Goal: Task Accomplishment & Management: Manage account settings

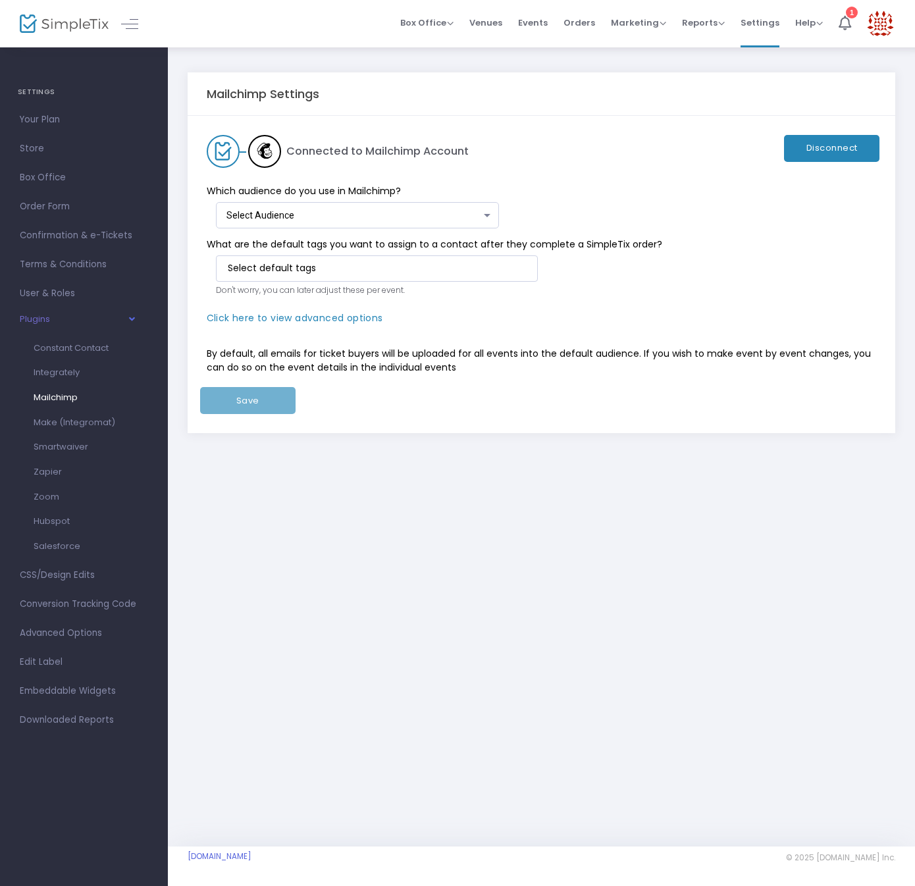
click at [393, 217] on div "Select Audience" at bounding box center [353, 216] width 255 height 11
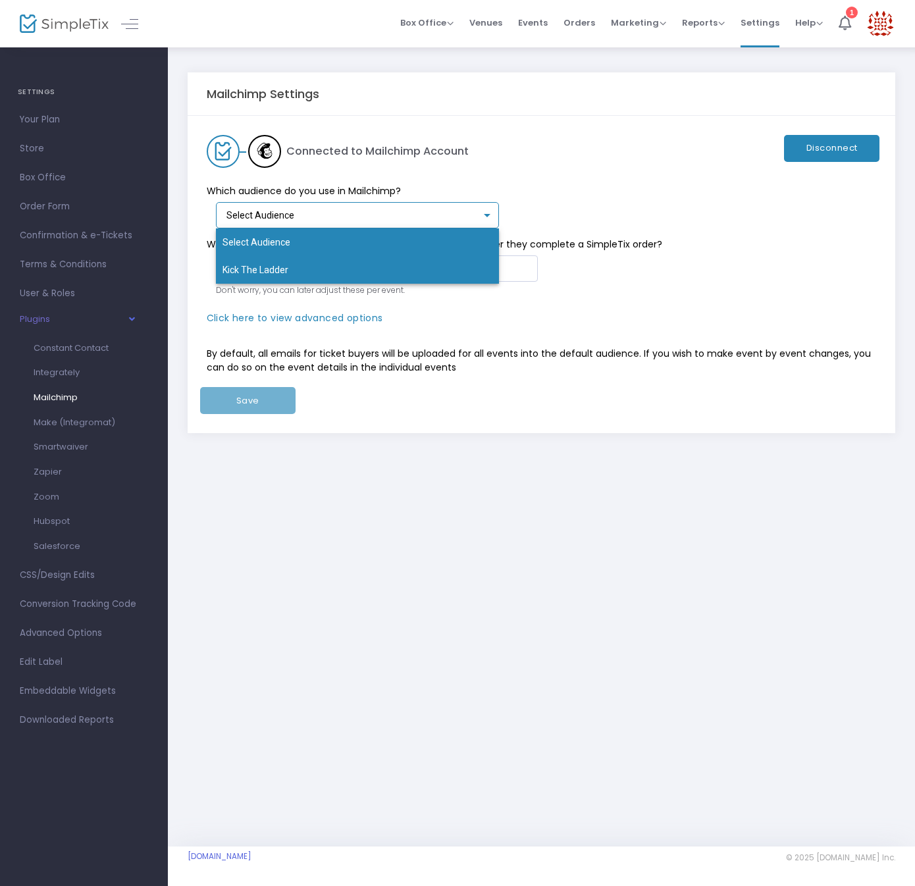
click at [291, 270] on span "Kick The Ladder" at bounding box center [357, 270] width 270 height 28
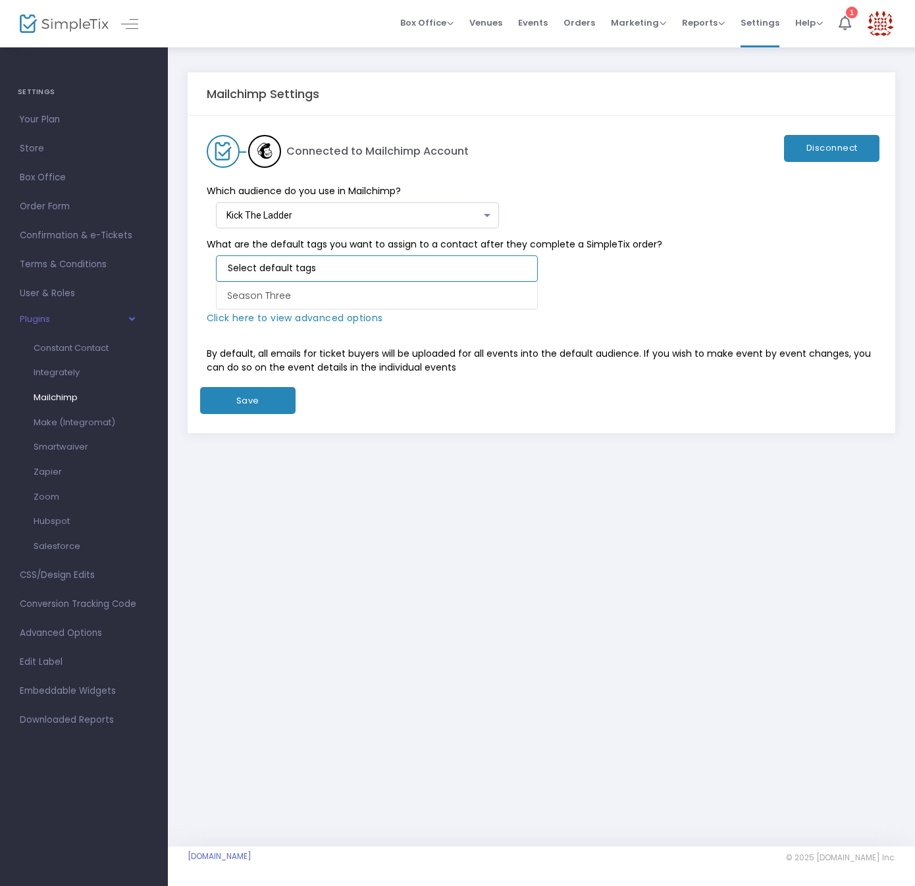
click at [291, 270] on input at bounding box center [379, 268] width 303 height 14
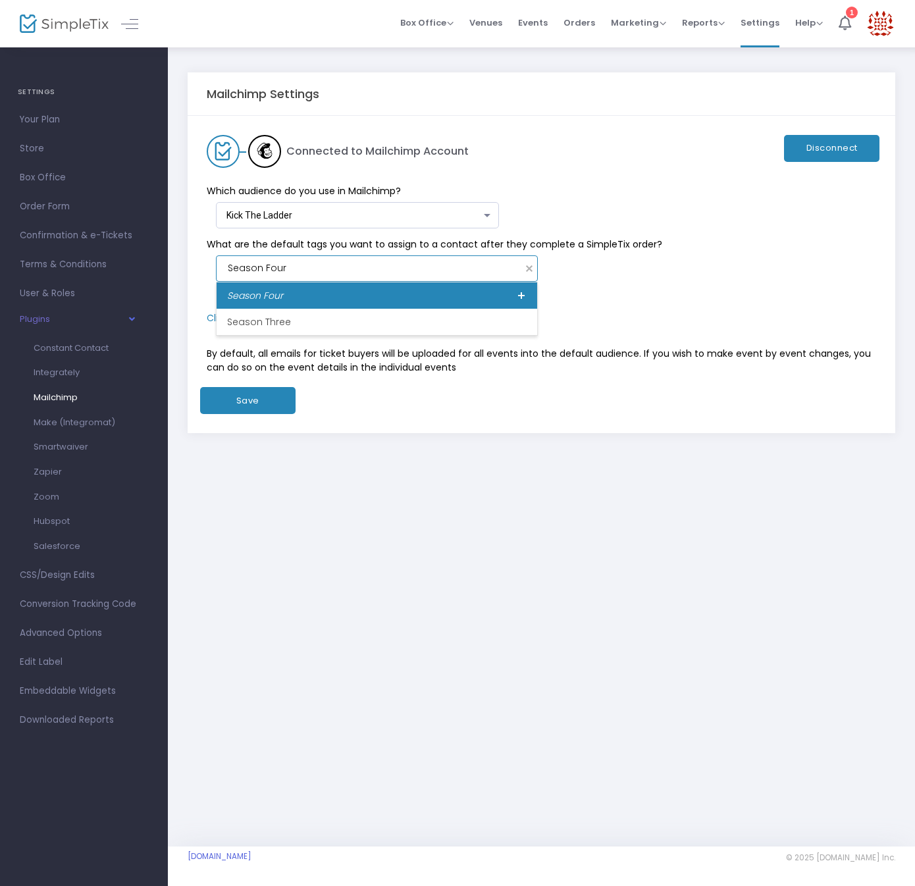
type input "Season Four"
click at [508, 437] on div "Mailchimp Settings Connected to Mailchimp Account Disconnect Which audience do …" at bounding box center [541, 268] width 707 height 392
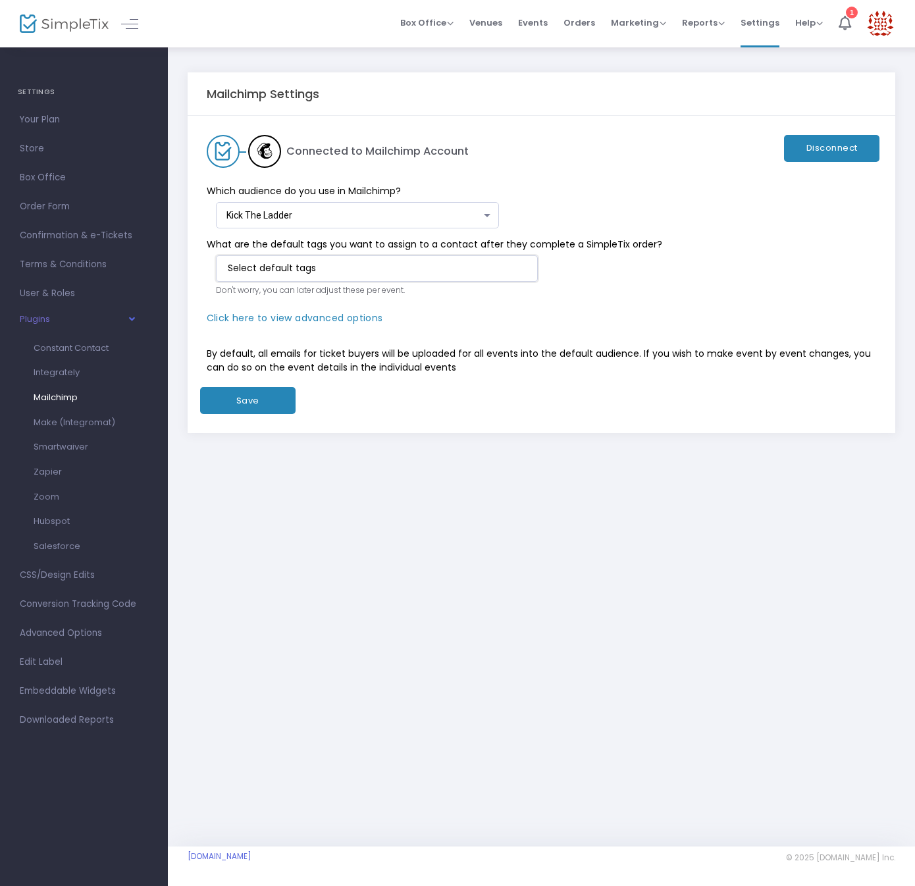
click at [339, 278] on kendo-taglist at bounding box center [376, 268] width 320 height 25
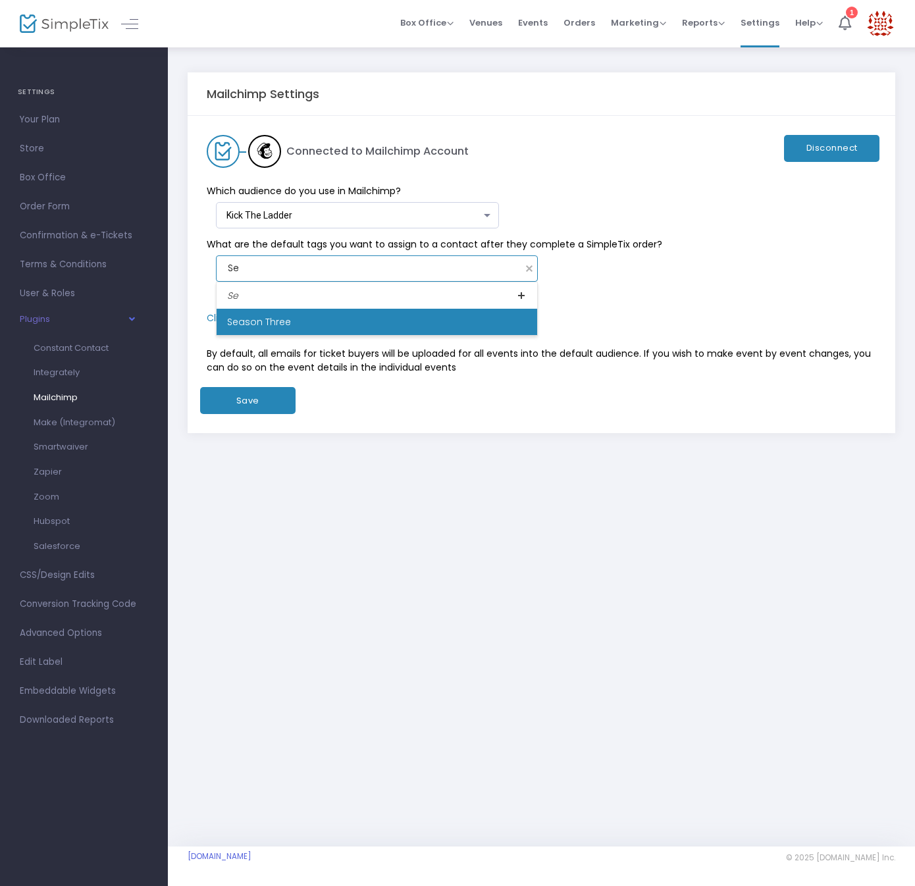
type input "Se"
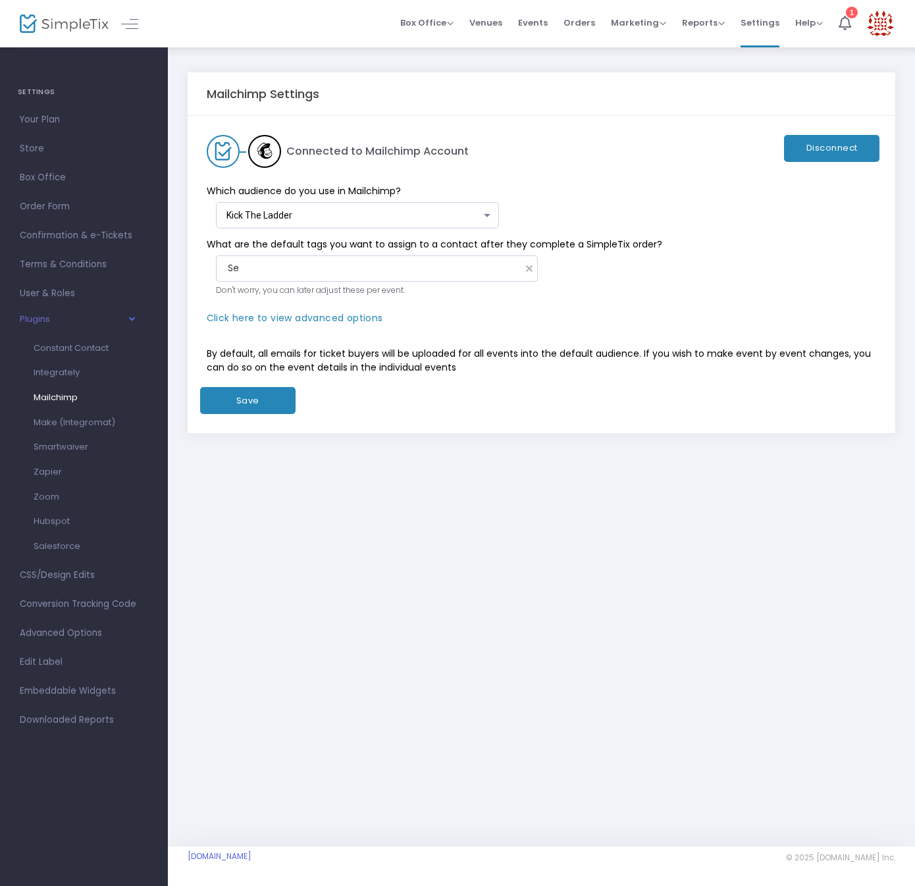
click at [432, 518] on div "Mailchimp Settings Connected to Mailchimp Account Disconnect Which audience do …" at bounding box center [541, 446] width 747 height 800
